Goal: Information Seeking & Learning: Find specific fact

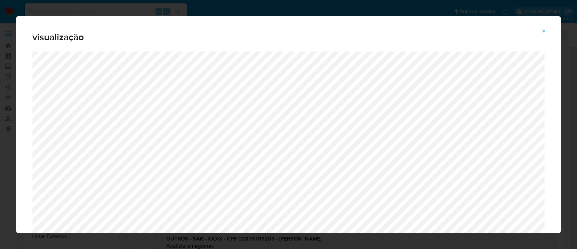
select select "10"
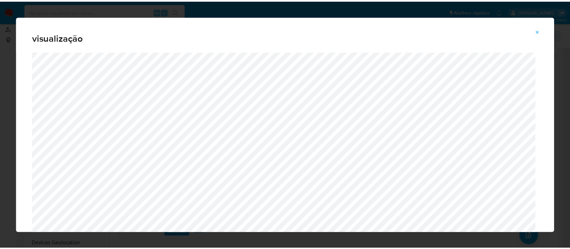
scroll to position [135, 0]
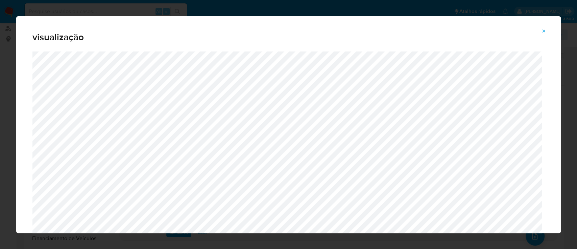
click at [545, 28] on icon "Attachment preview" at bounding box center [544, 30] width 5 height 5
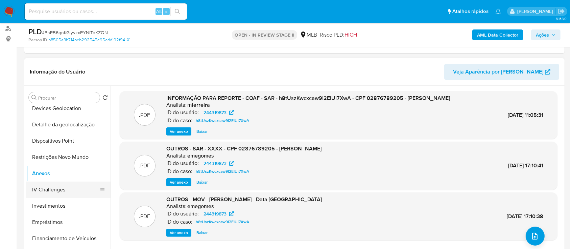
scroll to position [45, 0]
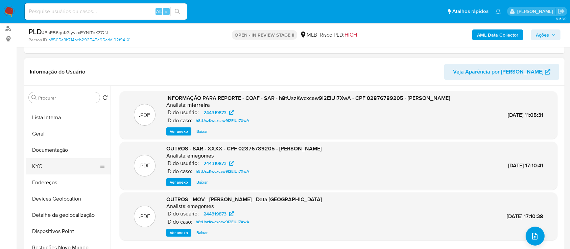
click at [46, 168] on button "KYC" at bounding box center [65, 166] width 79 height 16
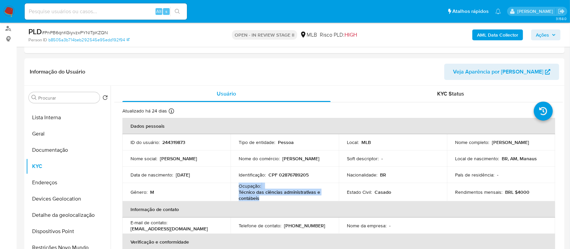
drag, startPoint x: 261, startPoint y: 198, endPoint x: 236, endPoint y: 186, distance: 27.7
click at [236, 186] on td "Ocupação : Técnico das ciências administrativas e contábeis" at bounding box center [285, 192] width 108 height 18
copy div "Ocupação : Técnico das ciências administrativas e contábeis"
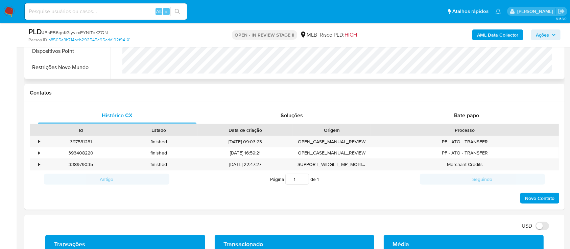
scroll to position [271, 0]
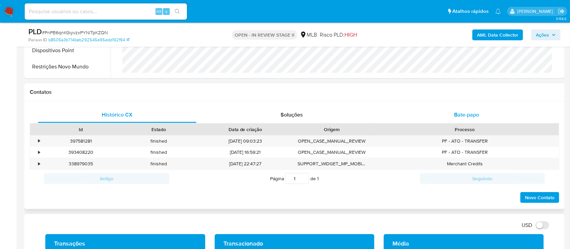
click at [458, 118] on span "Bate-papo" at bounding box center [466, 115] width 25 height 8
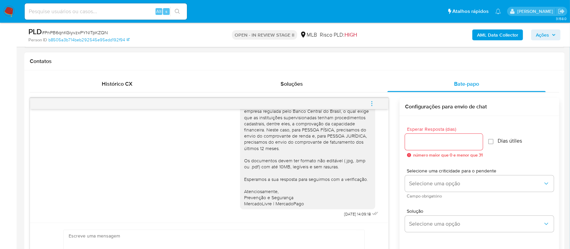
scroll to position [316, 0]
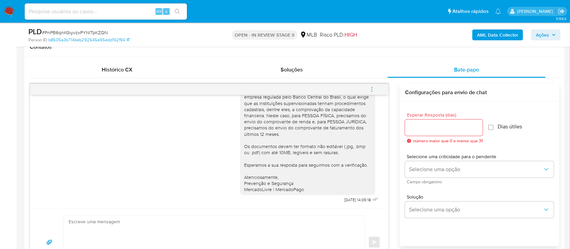
click at [89, 30] on span "# PnPB6qnKGiyvzxPYNlTpKZQN" at bounding box center [75, 32] width 66 height 7
copy span "PnPB6qnKGiyvzxPYNlTpKZQN"
